Goal: Information Seeking & Learning: Check status

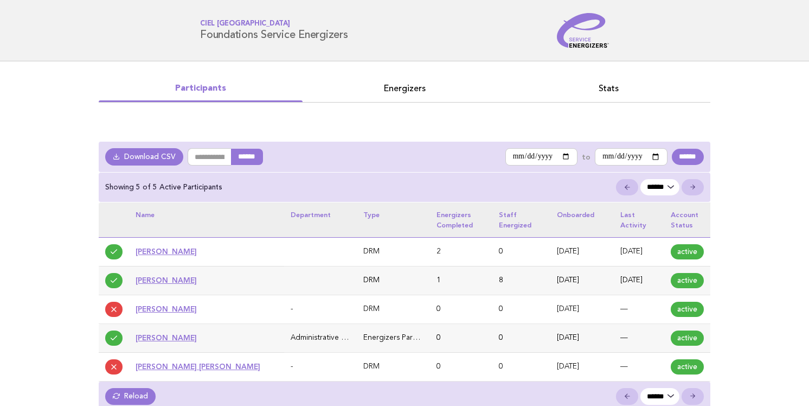
click at [399, 85] on link "Energizers" at bounding box center [405, 88] width 204 height 15
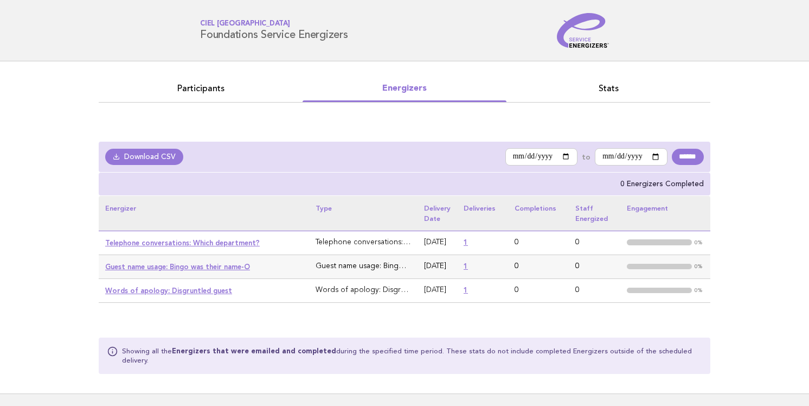
click at [197, 88] on link "Participants" at bounding box center [201, 88] width 204 height 15
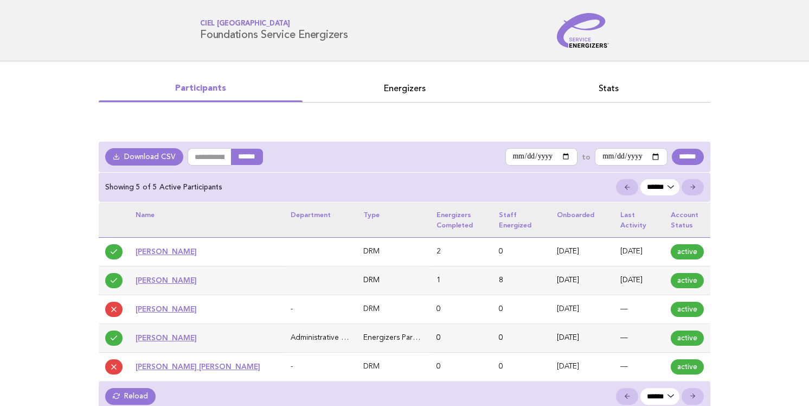
click at [401, 90] on link "Energizers" at bounding box center [405, 88] width 204 height 15
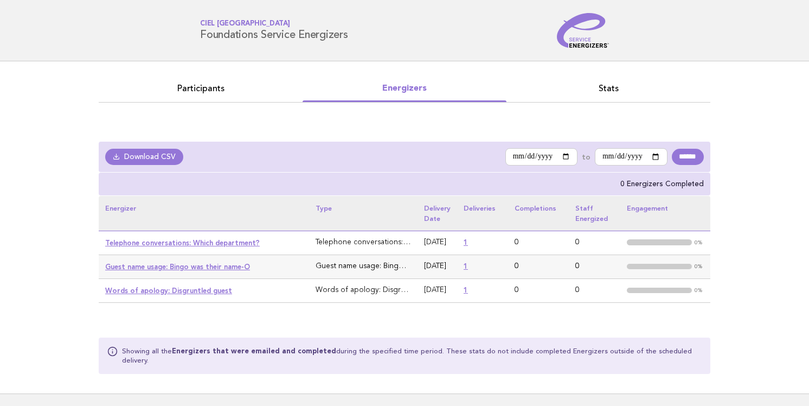
click at [468, 242] on link "1" at bounding box center [466, 242] width 4 height 8
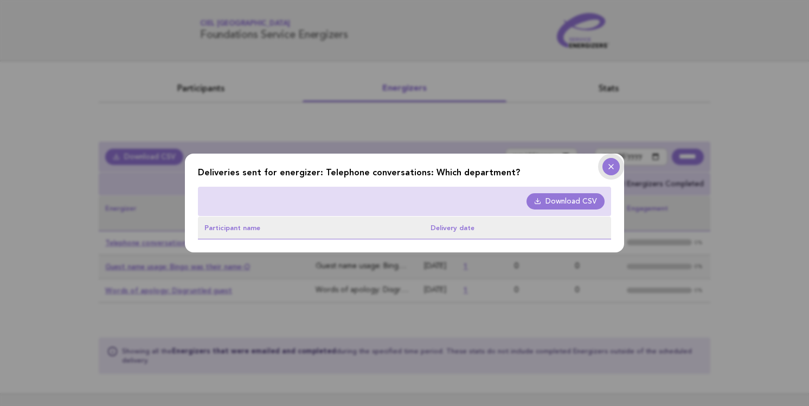
click at [611, 168] on icon at bounding box center [611, 166] width 13 height 9
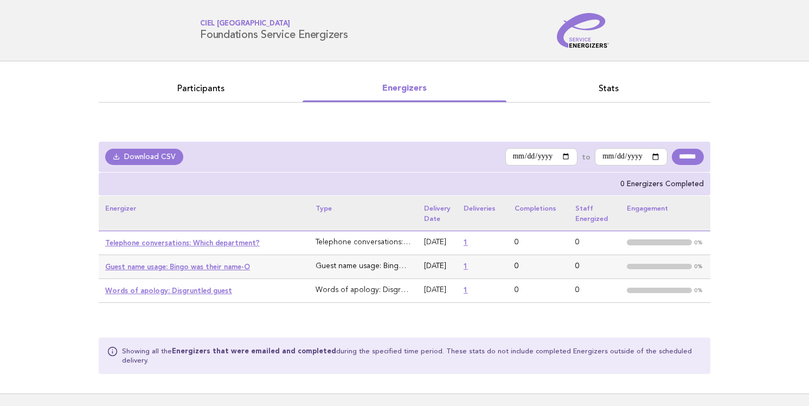
click at [189, 84] on link "Participants" at bounding box center [201, 88] width 204 height 15
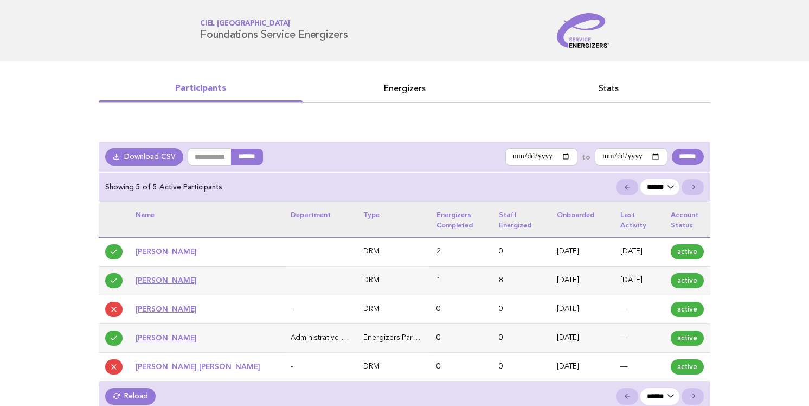
click at [160, 279] on link "Harshit Dhawan" at bounding box center [166, 280] width 61 height 9
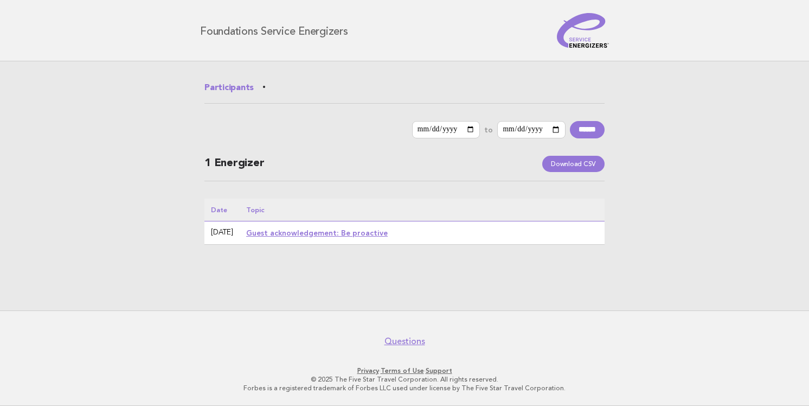
click at [313, 232] on link "Guest acknowledgement: Be proactive" at bounding box center [317, 232] width 142 height 9
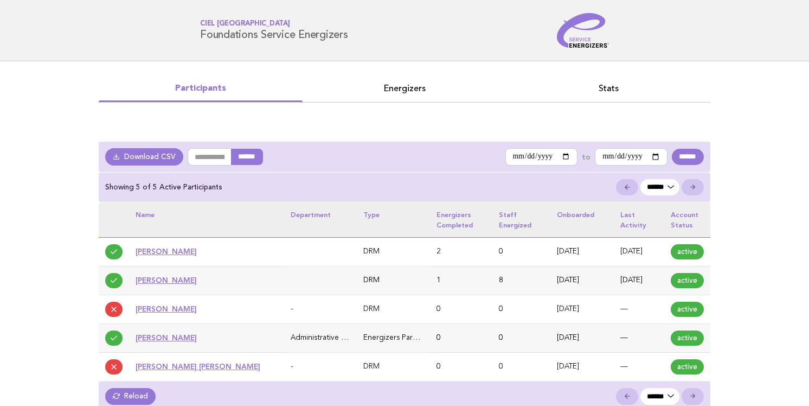
click at [162, 280] on link "Harshit Dhawan" at bounding box center [166, 280] width 61 height 9
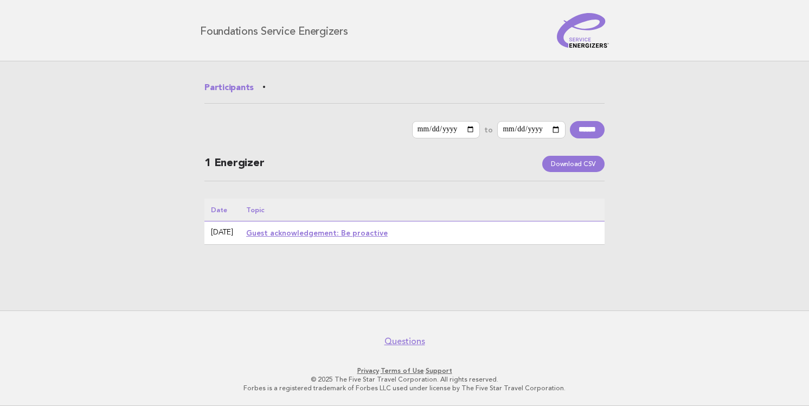
click at [304, 232] on link "Guest acknowledgement: Be proactive" at bounding box center [317, 232] width 142 height 9
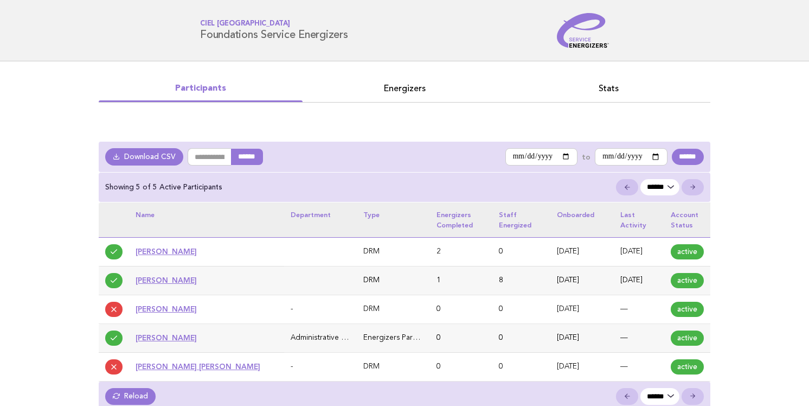
click at [399, 90] on link "Energizers" at bounding box center [405, 88] width 204 height 15
